Goal: Information Seeking & Learning: Learn about a topic

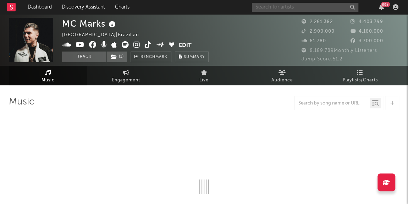
click at [299, 8] on input "text" at bounding box center [305, 7] width 107 height 9
type input "[PERSON_NAME]"
select select "6m"
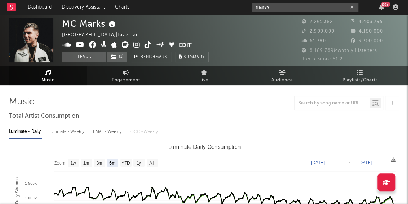
click at [273, 10] on input "marvvi" at bounding box center [305, 7] width 107 height 9
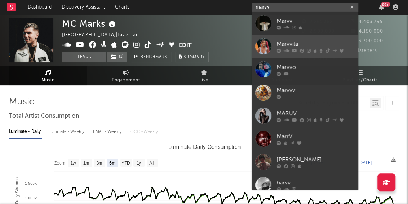
type input "marvvi"
click at [272, 51] on link "Marvvila" at bounding box center [305, 46] width 107 height 23
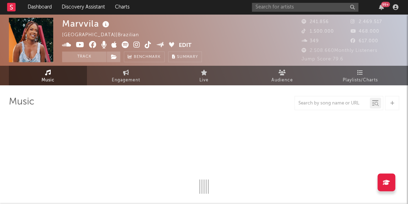
select select "6m"
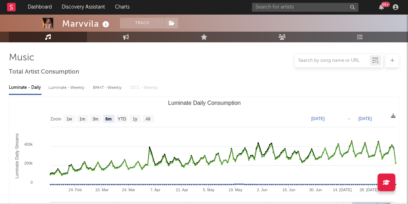
scroll to position [89, 0]
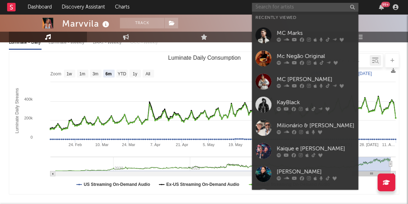
click at [309, 6] on input "text" at bounding box center [305, 7] width 107 height 9
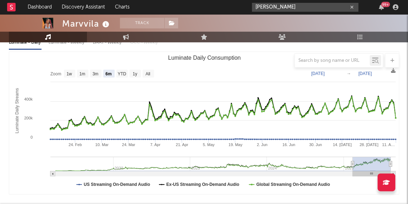
click at [266, 9] on input "[PERSON_NAME]" at bounding box center [305, 7] width 107 height 9
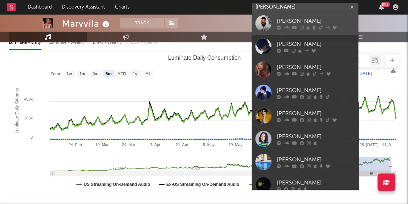
type input "[PERSON_NAME]"
click at [270, 20] on div at bounding box center [264, 23] width 16 height 16
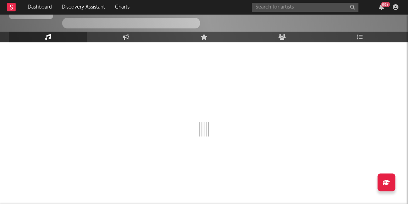
scroll to position [89, 0]
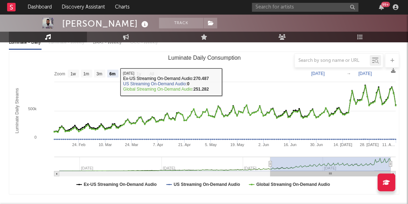
click at [119, 54] on div at bounding box center [204, 60] width 391 height 14
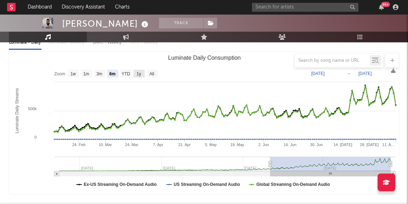
click at [139, 73] on text "1y" at bounding box center [139, 73] width 5 height 5
select select "1y"
type input "[DATE]"
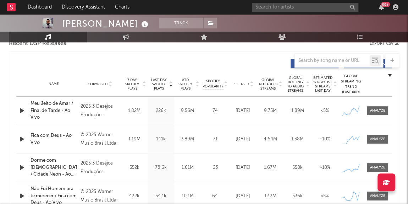
scroll to position [259, 0]
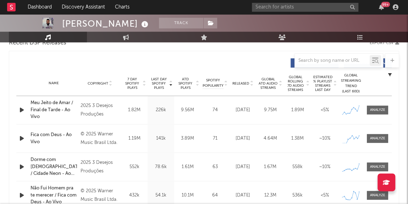
click at [193, 43] on div "Recent DSP Releases Export CSV" at bounding box center [204, 43] width 391 height 12
click at [268, 8] on input "text" at bounding box center [305, 7] width 107 height 9
click at [283, 7] on input "[PERSON_NAME]" at bounding box center [305, 7] width 107 height 9
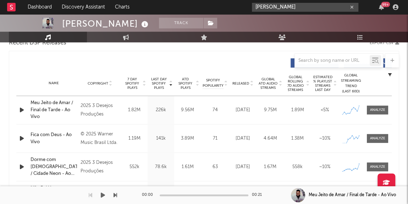
type input "[PERSON_NAME]"
